Goal: Information Seeking & Learning: Find contact information

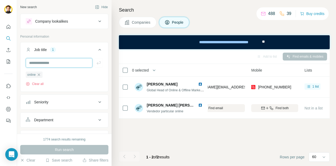
click at [49, 61] on input "text" at bounding box center [59, 62] width 67 height 9
type input "*********"
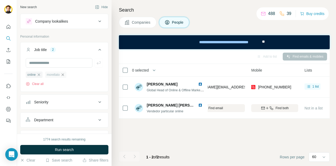
click at [63, 76] on icon "button" at bounding box center [63, 74] width 4 height 4
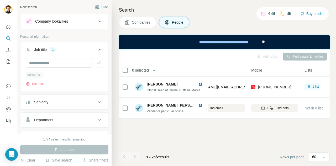
click at [39, 74] on icon "button" at bounding box center [39, 74] width 2 height 2
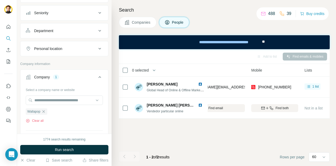
scroll to position [71, 0]
click at [43, 111] on icon "button" at bounding box center [44, 111] width 4 height 4
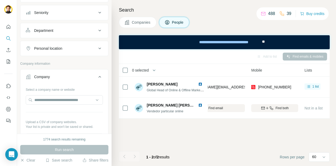
click at [49, 75] on div "Company" at bounding box center [42, 76] width 16 height 5
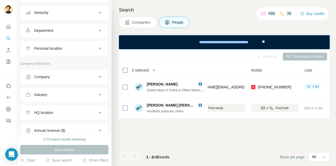
click at [49, 78] on div "Company" at bounding box center [42, 76] width 16 height 5
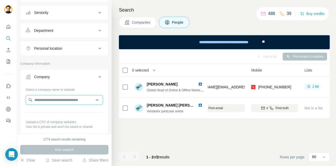
click at [49, 97] on input "text" at bounding box center [64, 99] width 77 height 9
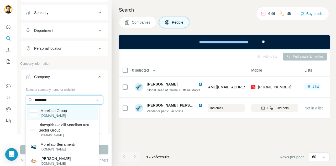
type input "*********"
click at [52, 112] on p "Morellato Group" at bounding box center [53, 110] width 26 height 5
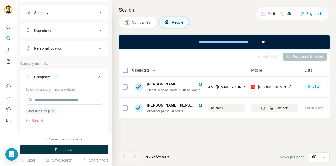
click at [60, 149] on span "Run search" at bounding box center [64, 149] width 19 height 5
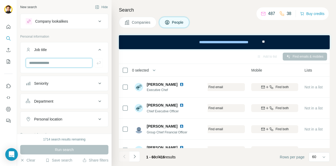
click at [61, 63] on input "text" at bounding box center [59, 62] width 67 height 9
type input "***"
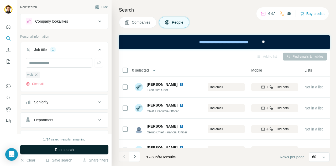
click at [51, 147] on button "Run search" at bounding box center [64, 149] width 88 height 9
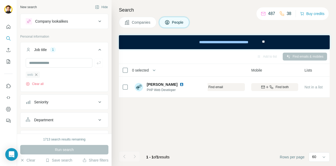
click at [37, 74] on icon "button" at bounding box center [36, 74] width 4 height 4
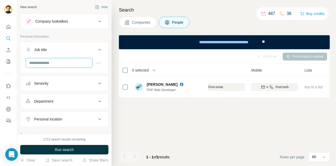
click at [41, 62] on input "text" at bounding box center [59, 62] width 67 height 9
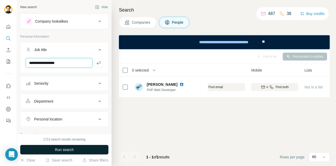
type input "**********"
click at [56, 149] on span "Run search" at bounding box center [64, 149] width 19 height 5
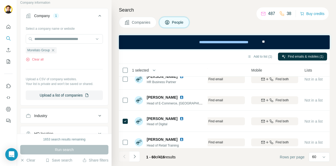
scroll to position [155, 89]
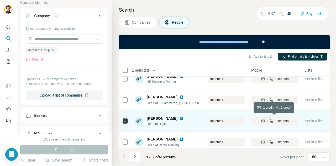
click at [278, 120] on span "Find both" at bounding box center [282, 120] width 13 height 5
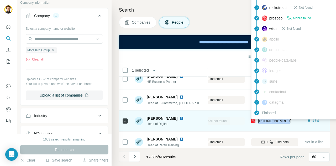
drag, startPoint x: 289, startPoint y: 120, endPoint x: 257, endPoint y: 121, distance: 32.0
click at [257, 121] on div "[PHONE_NUMBER]" at bounding box center [274, 120] width 47 height 14
copy span "[PHONE_NUMBER]"
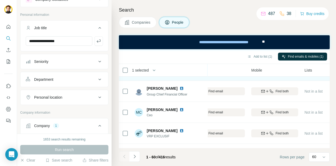
scroll to position [0, 89]
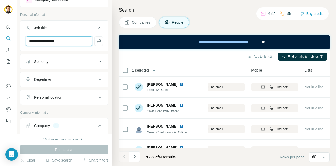
click at [66, 40] on input "**********" at bounding box center [59, 40] width 67 height 9
drag, startPoint x: 66, startPoint y: 40, endPoint x: 25, endPoint y: 39, distance: 41.0
click at [25, 39] on div "**********" at bounding box center [64, 43] width 88 height 14
click at [106, 52] on div "New search Hide Company lookalikes Personal information Job title Seniority Dep…" at bounding box center [64, 66] width 95 height 133
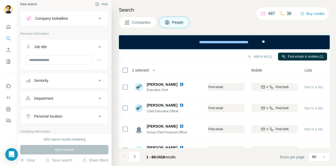
scroll to position [0, 0]
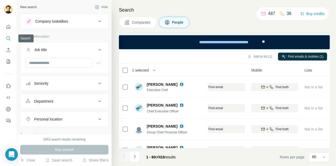
click at [8, 37] on icon "Search" at bounding box center [8, 38] width 5 height 5
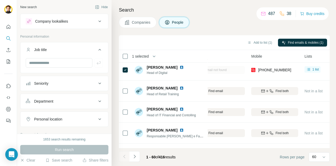
scroll to position [0, 89]
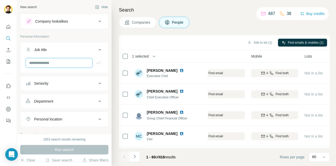
click at [62, 62] on input "text" at bounding box center [59, 62] width 67 height 9
type input "******"
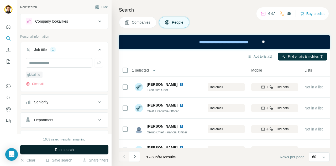
click at [53, 146] on button "Run search" at bounding box center [64, 149] width 88 height 9
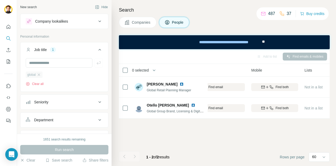
click at [40, 76] on div "global" at bounding box center [34, 74] width 17 height 6
click at [39, 73] on icon "button" at bounding box center [39, 74] width 4 height 4
